Goal: Navigation & Orientation: Go to known website

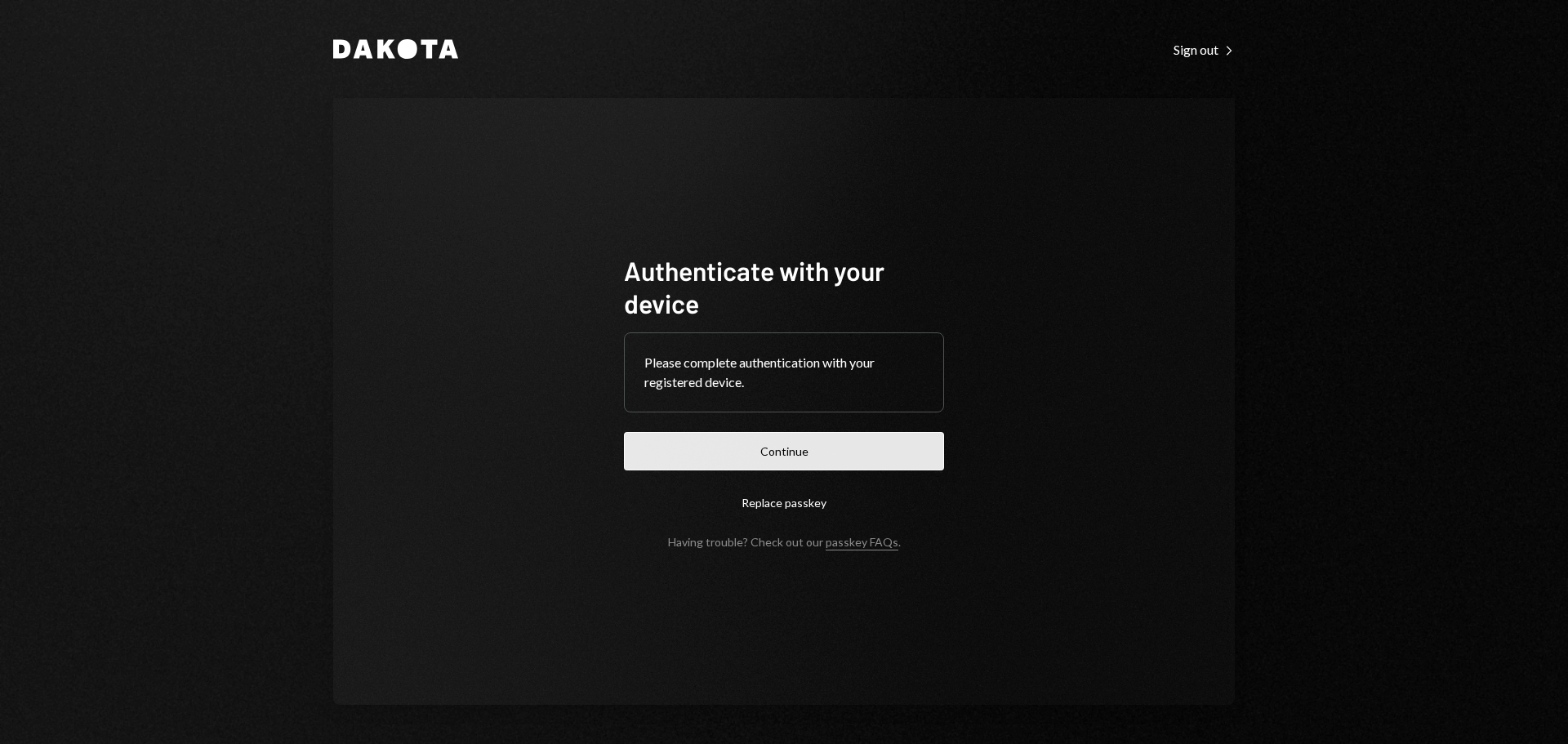
click at [796, 437] on button "Continue" at bounding box center [784, 450] width 321 height 38
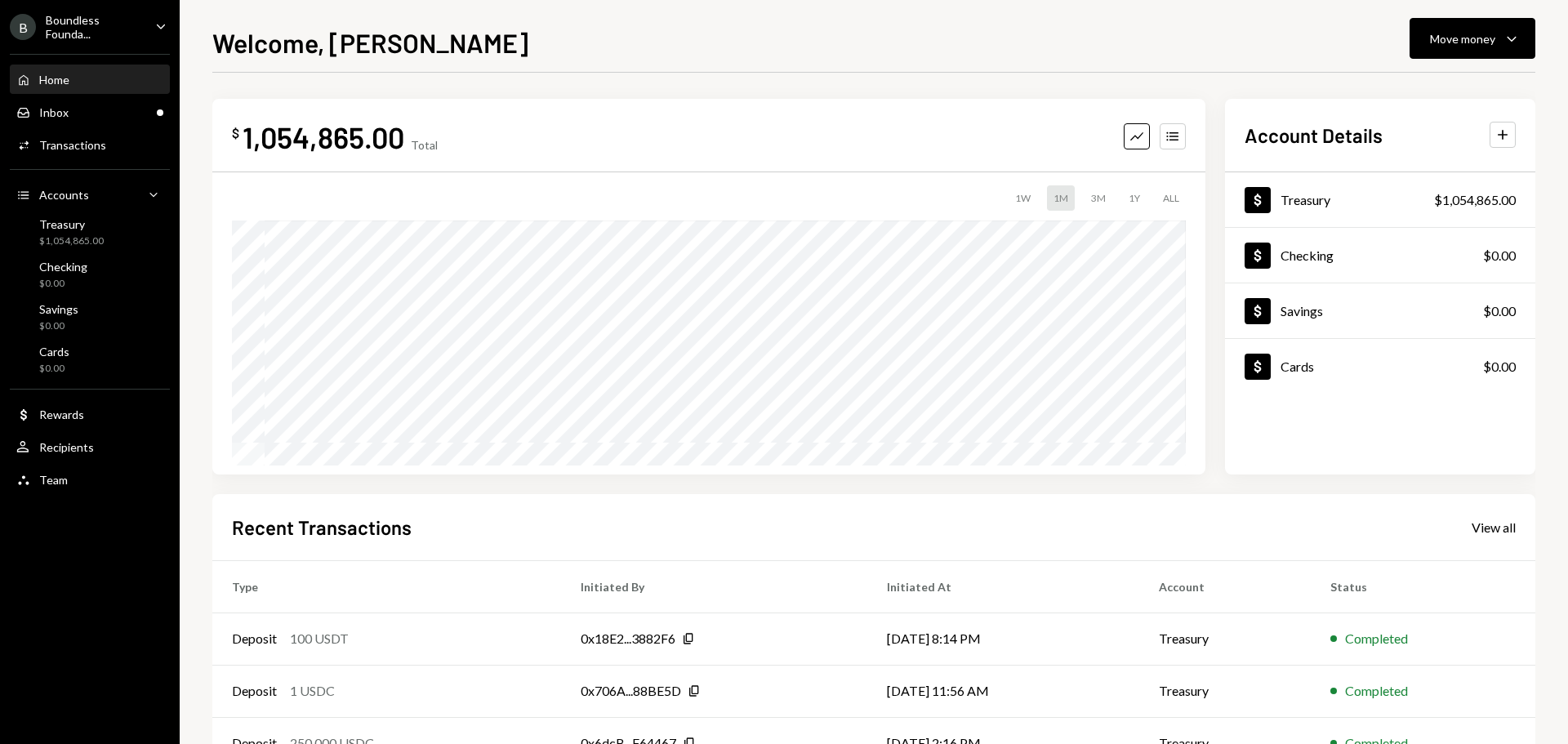
click at [89, 20] on div "Boundless Founda..." at bounding box center [94, 27] width 96 height 28
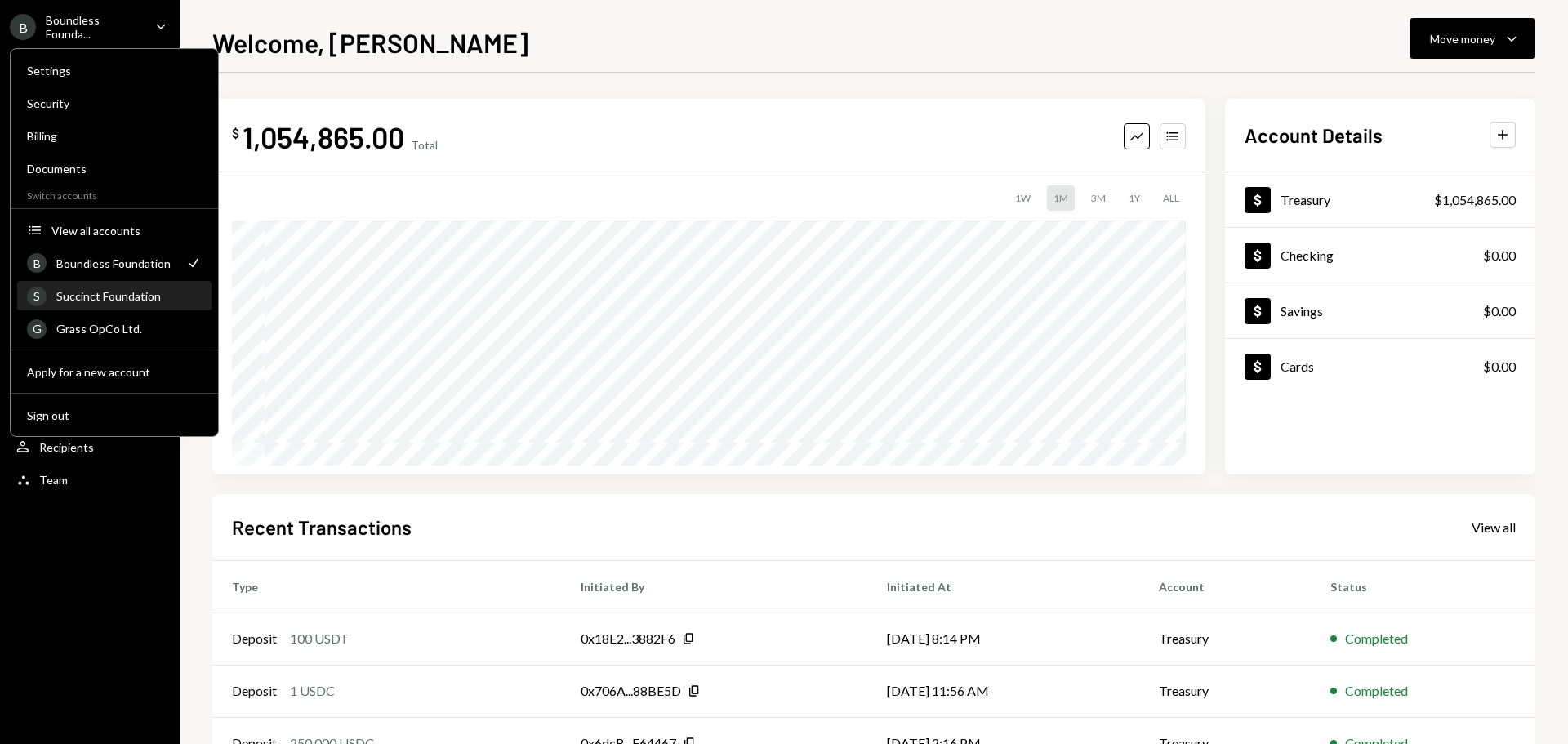
click at [120, 298] on div "Succinct Foundation" at bounding box center [129, 296] width 145 height 14
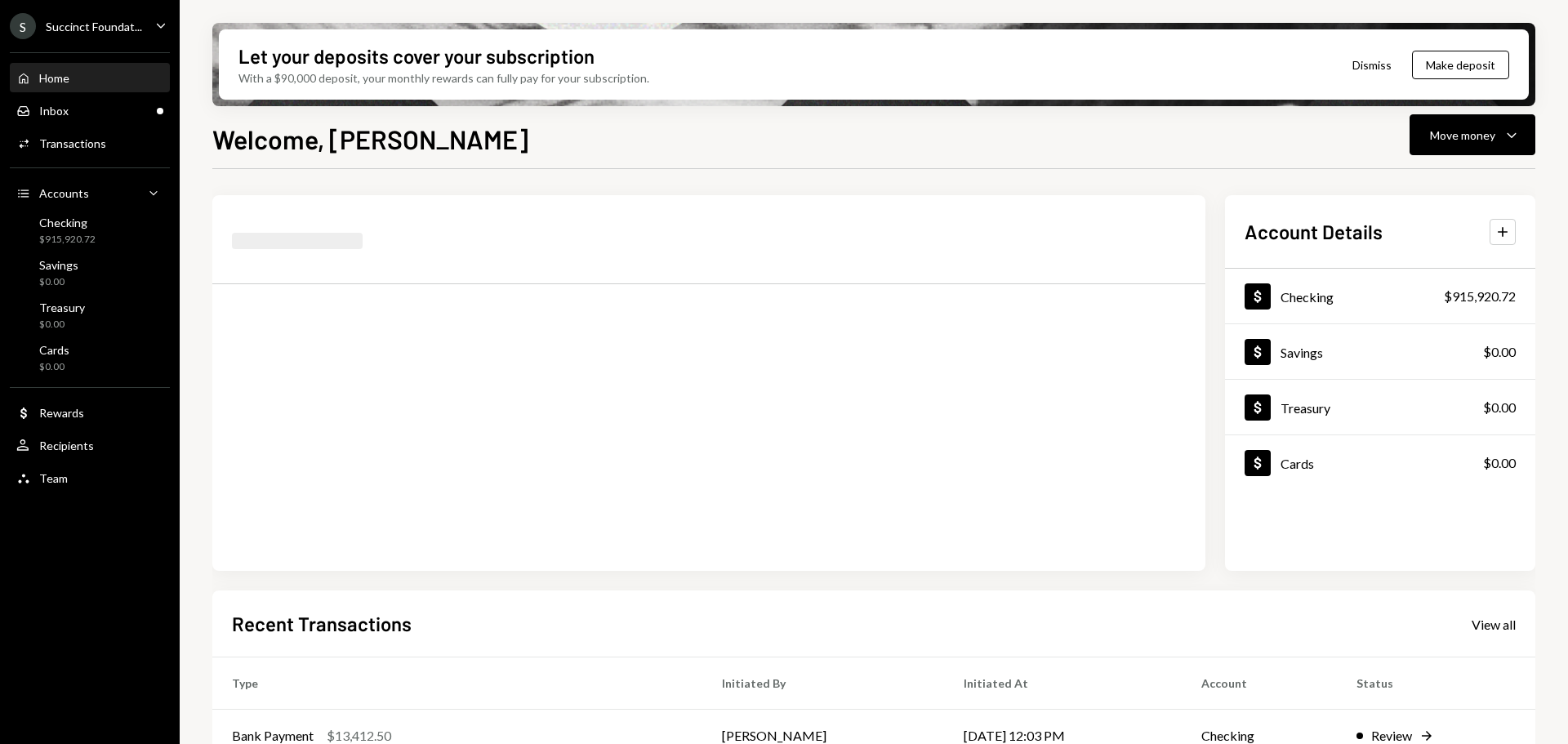
click at [100, 32] on div "Succinct Foundat..." at bounding box center [94, 26] width 96 height 14
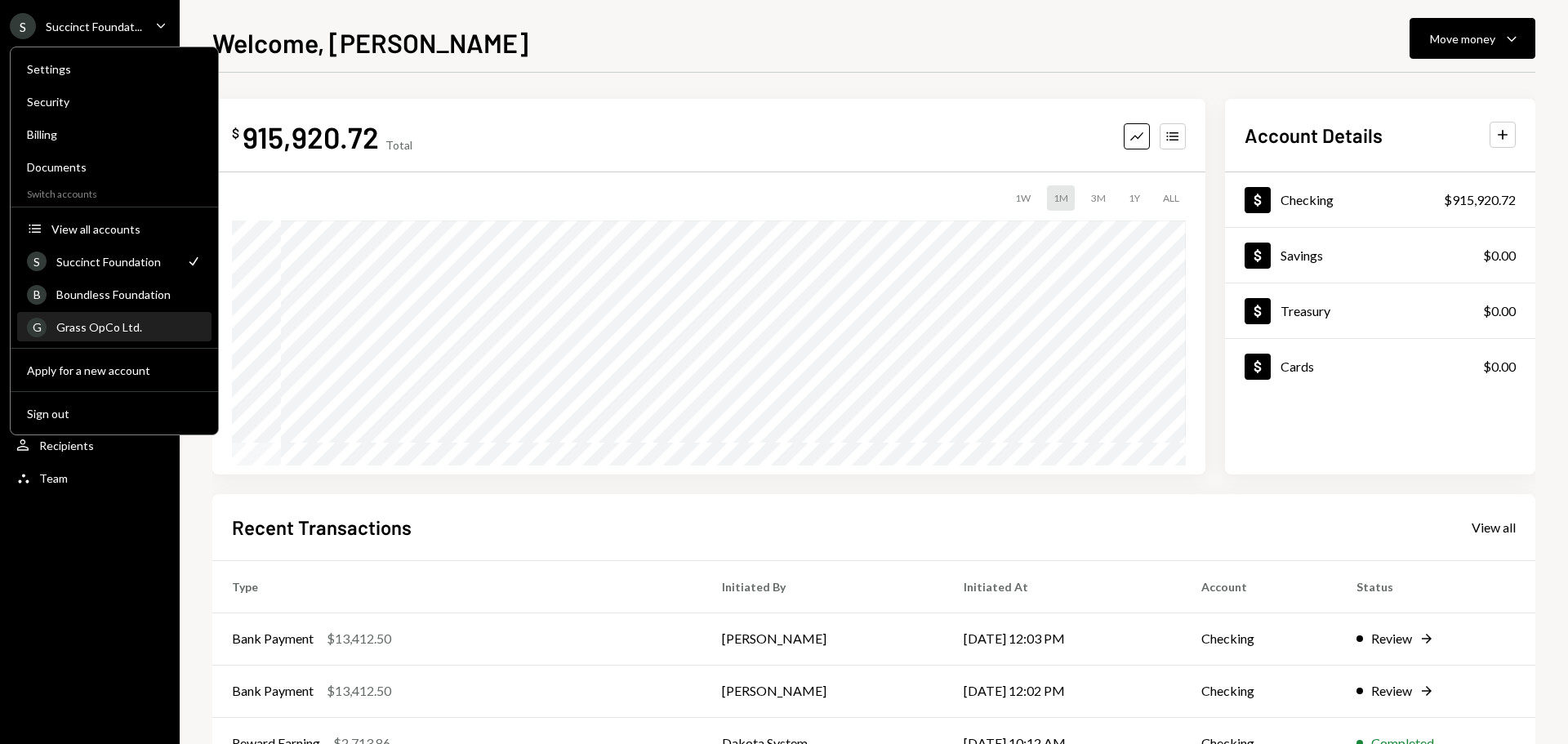
click at [89, 325] on div "Grass OpCo Ltd." at bounding box center [129, 327] width 145 height 14
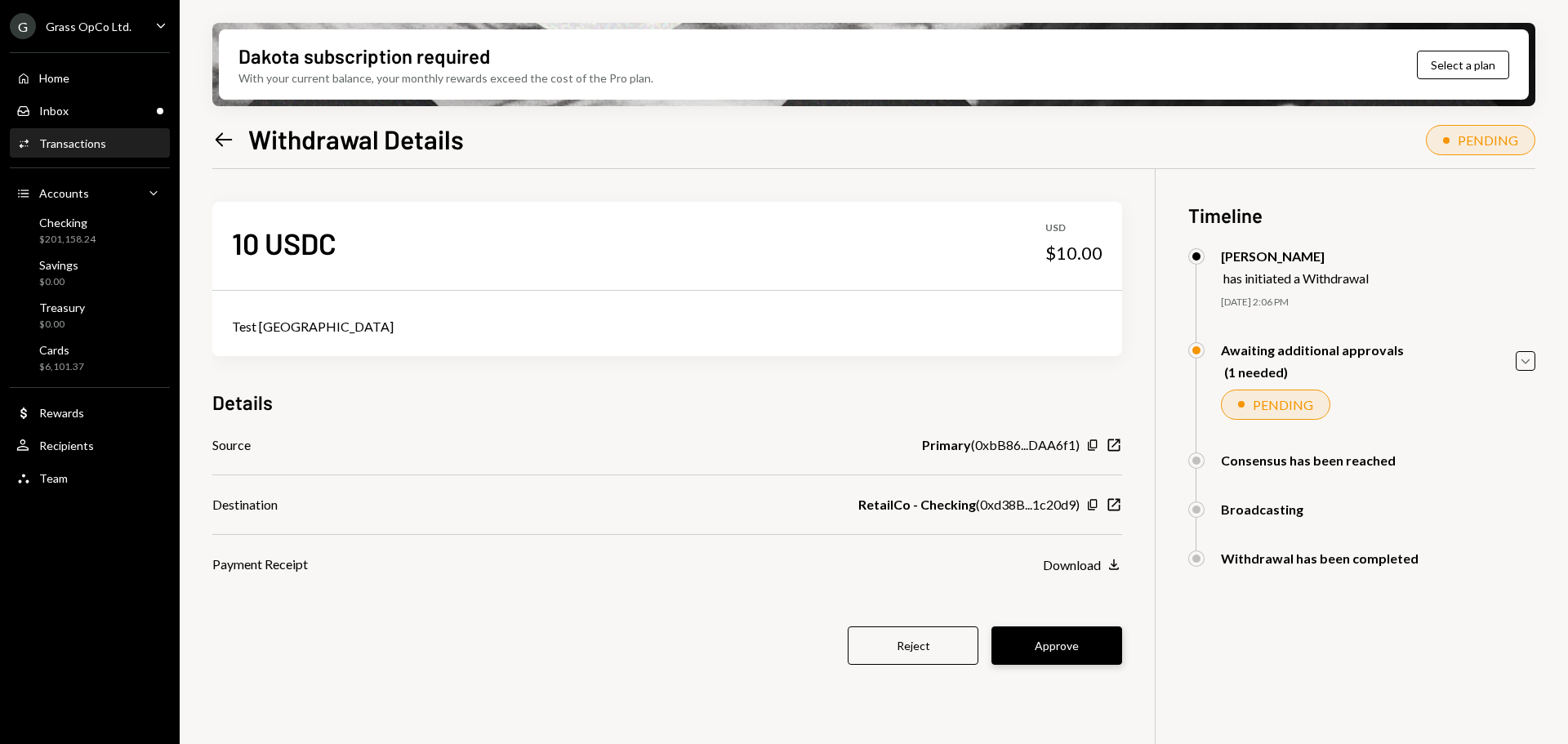
click at [1072, 641] on button "Approve" at bounding box center [1056, 645] width 131 height 38
click at [137, 30] on div "G Grass OpCo Ltd. Caret Down" at bounding box center [90, 26] width 180 height 26
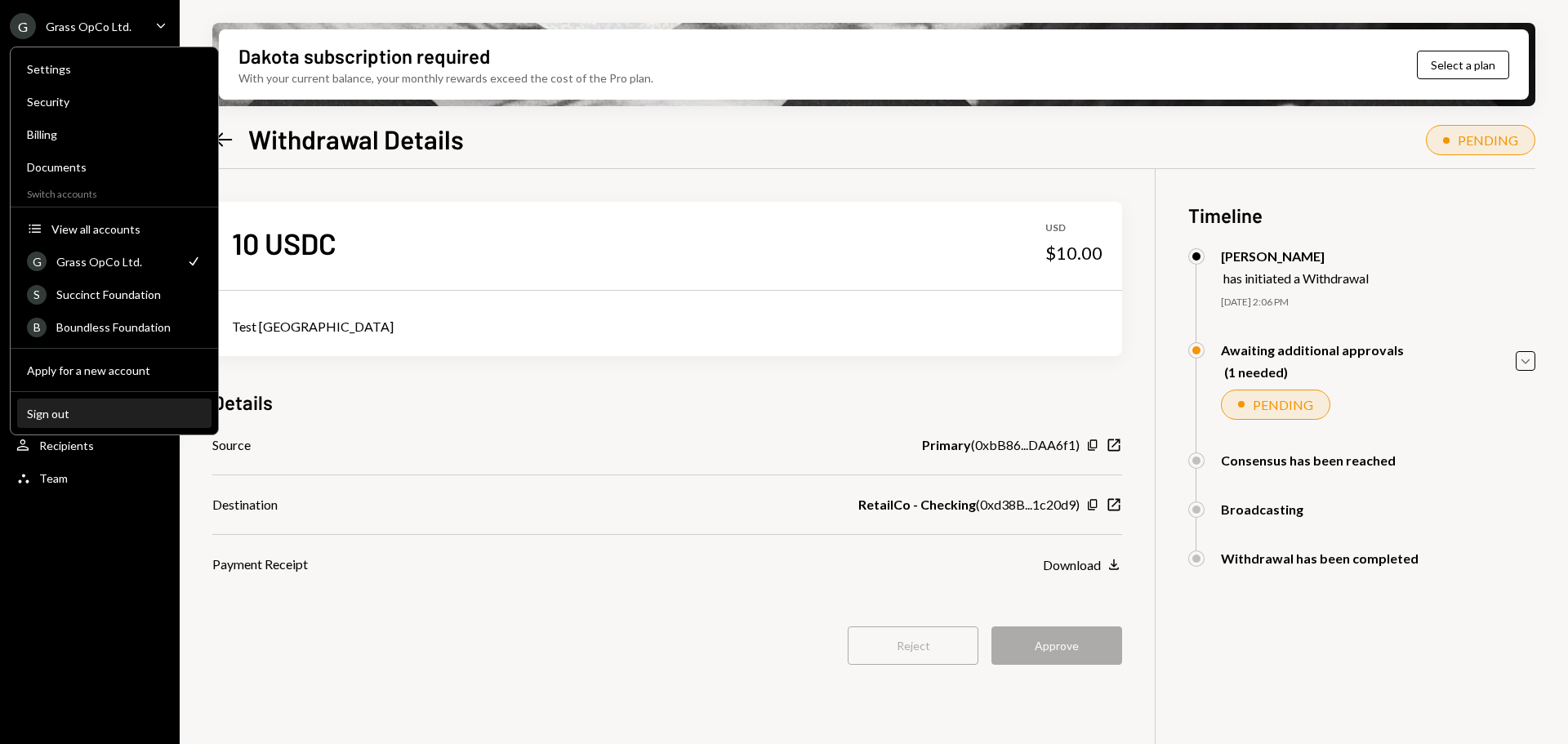
click at [74, 409] on div "Sign out" at bounding box center [114, 413] width 175 height 14
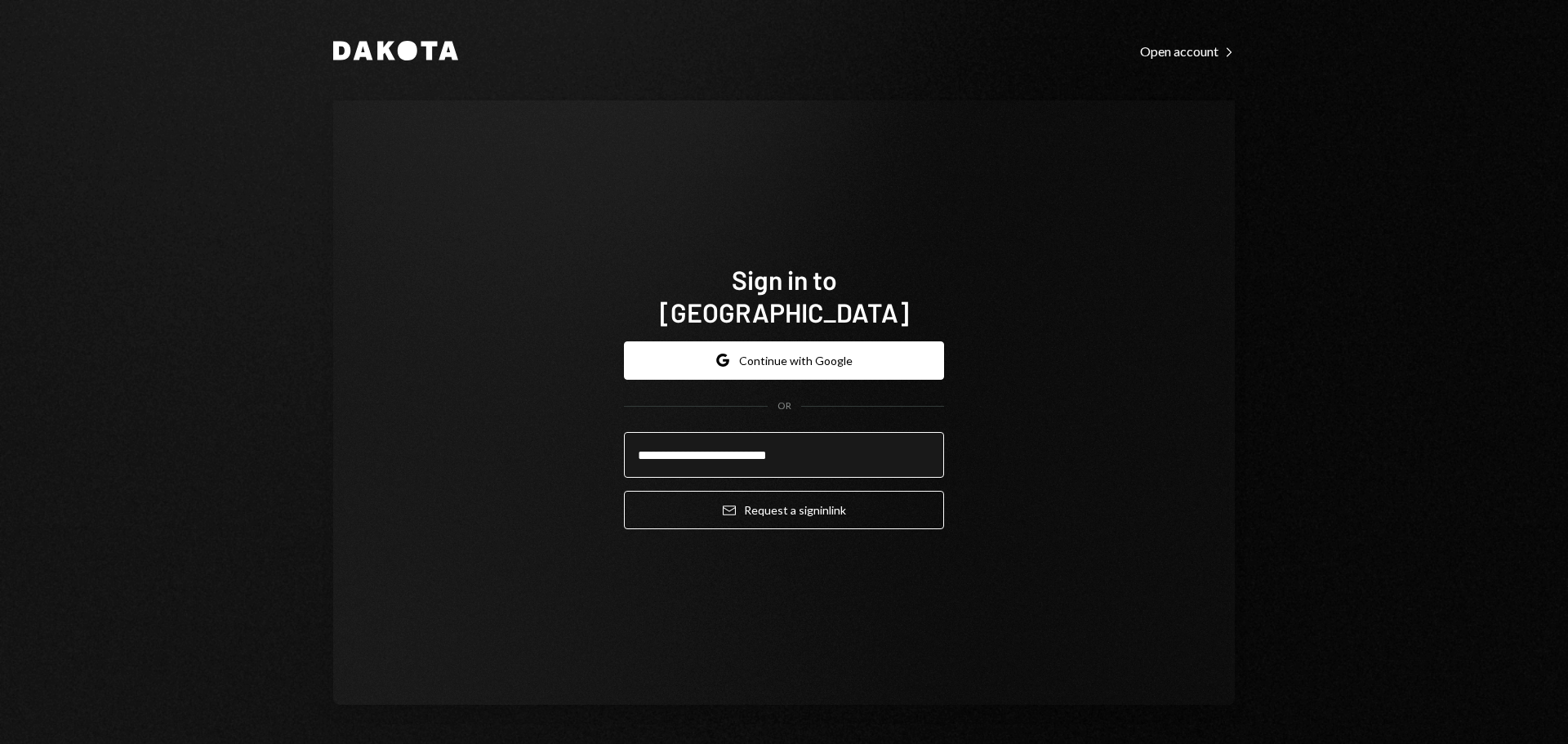
click at [658, 433] on input "**********" at bounding box center [784, 454] width 321 height 45
click at [661, 433] on input "**********" at bounding box center [784, 454] width 321 height 45
type input "**********"
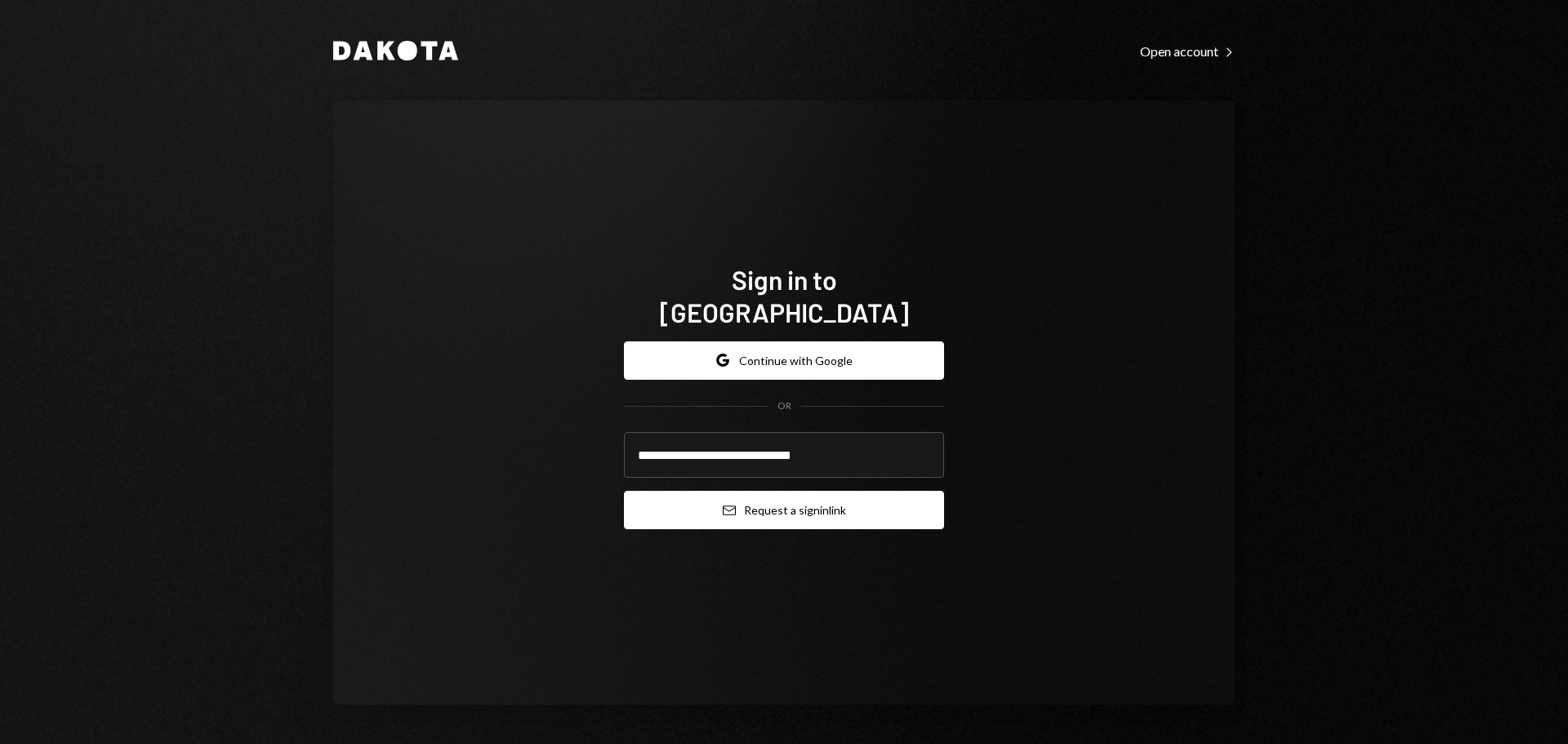
click at [817, 492] on button "Email Request a sign in link" at bounding box center [784, 510] width 321 height 38
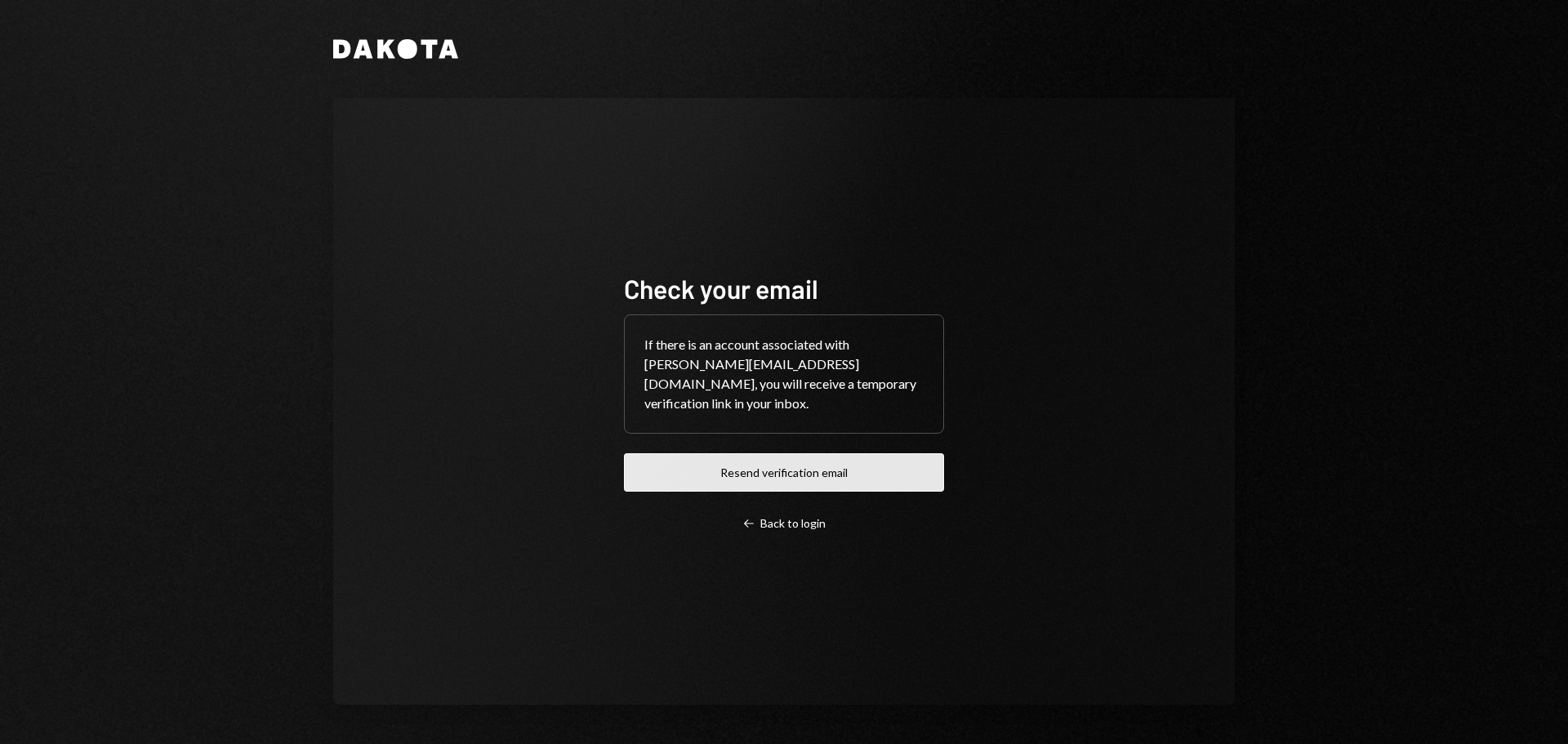
click at [742, 465] on button "Resend verification email" at bounding box center [784, 472] width 321 height 38
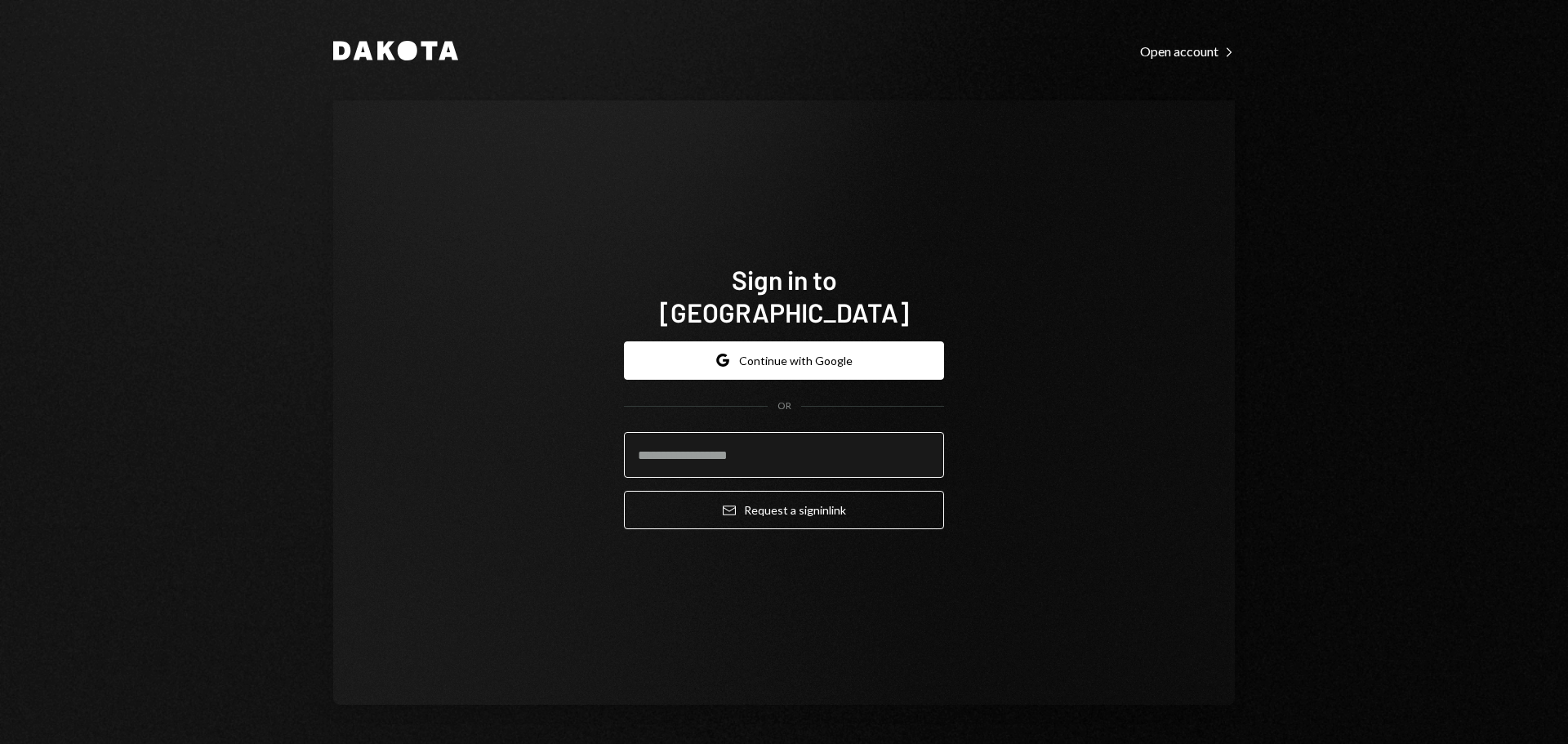
click at [706, 437] on input "email" at bounding box center [784, 454] width 321 height 45
drag, startPoint x: 727, startPoint y: 344, endPoint x: 758, endPoint y: 344, distance: 31.0
click at [728, 359] on icon "button" at bounding box center [726, 362] width 6 height 6
